Goal: Transaction & Acquisition: Purchase product/service

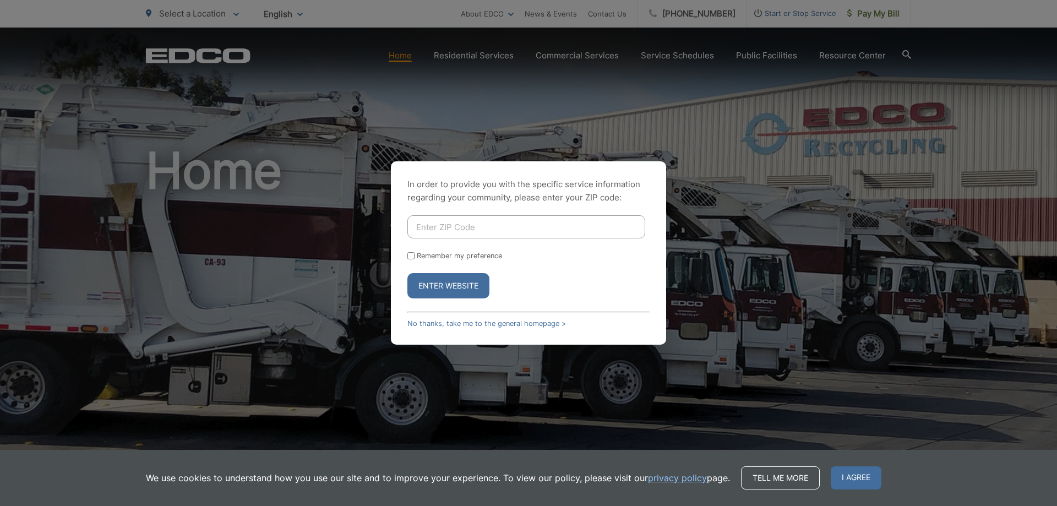
click at [492, 222] on input "Enter ZIP Code" at bounding box center [526, 226] width 238 height 23
type input "92103"
click at [407, 273] on button "Enter Website" at bounding box center [448, 285] width 82 height 25
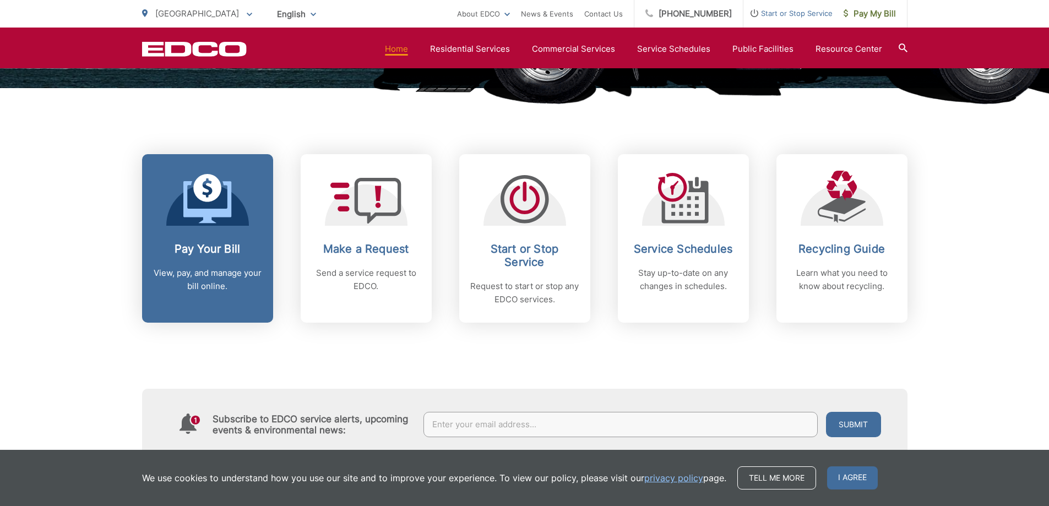
scroll to position [385, 0]
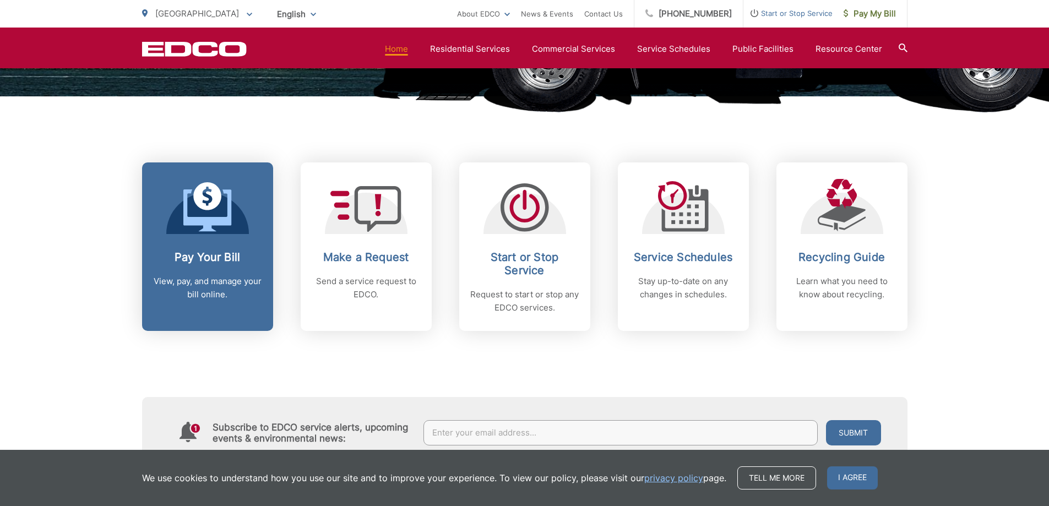
click at [225, 212] on icon at bounding box center [207, 207] width 48 height 50
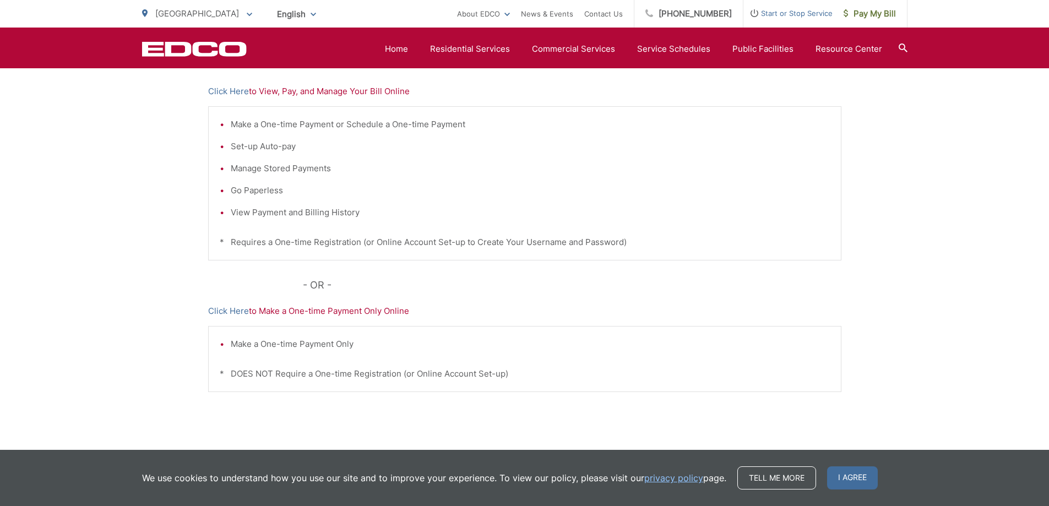
scroll to position [220, 0]
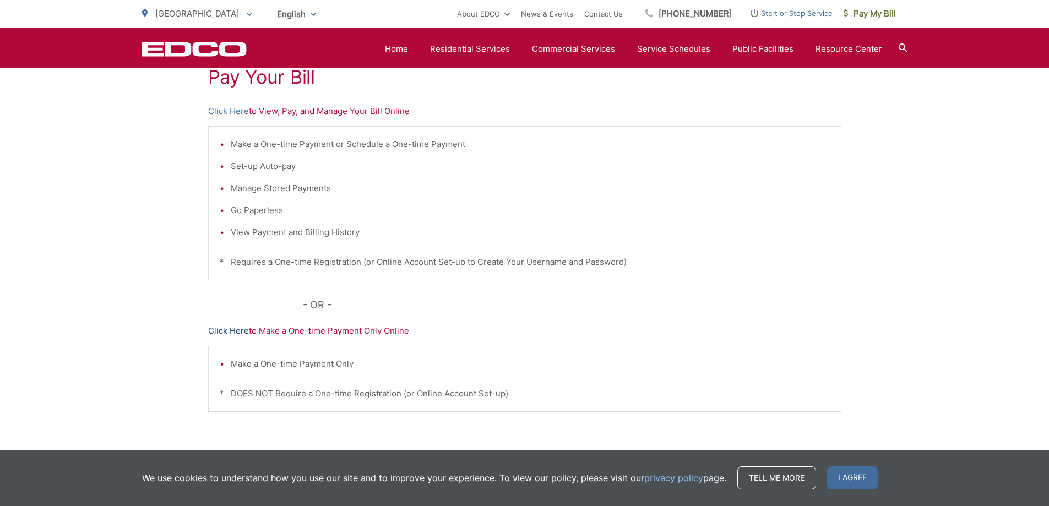
click at [217, 330] on link "Click Here" at bounding box center [228, 330] width 41 height 13
